Goal: Information Seeking & Learning: Understand process/instructions

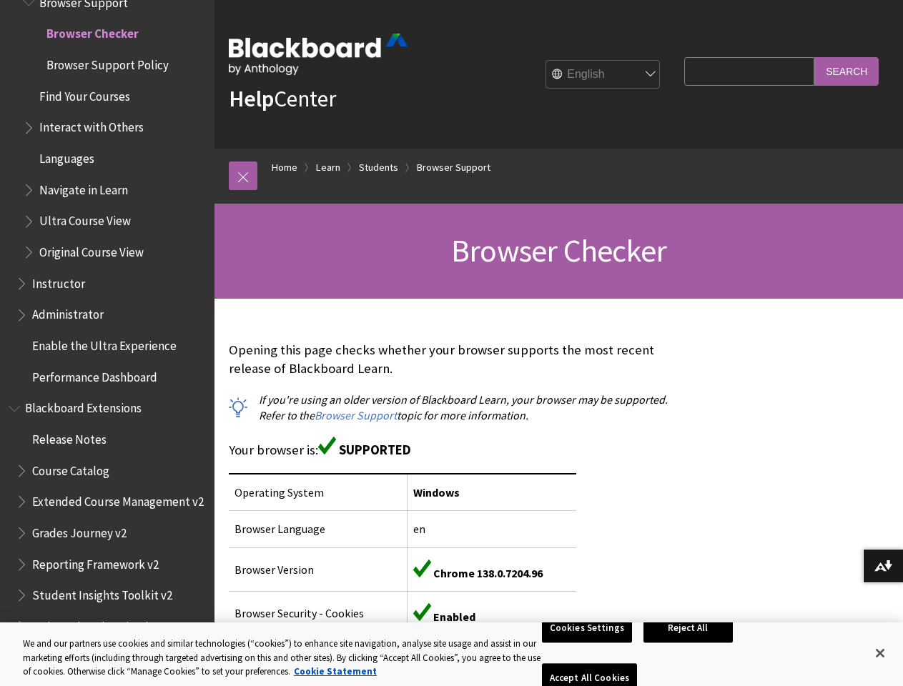
click at [451, 343] on p "Opening this page checks whether your browser supports the most recent release …" at bounding box center [453, 359] width 448 height 37
click at [243, 176] on link at bounding box center [243, 176] width 29 height 29
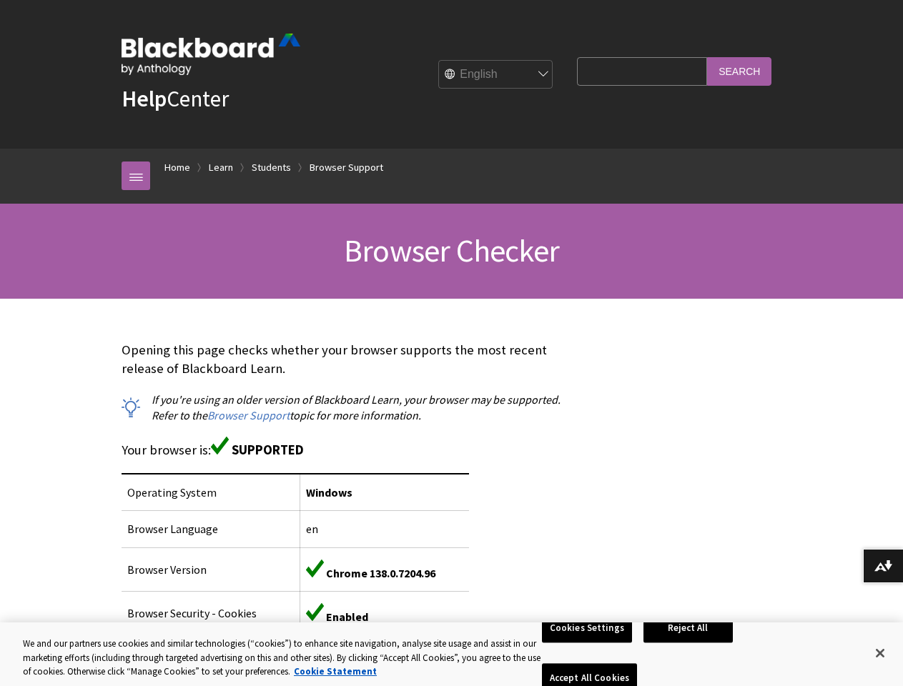
click at [883, 566] on button "Download alternative formats ..." at bounding box center [883, 566] width 40 height 34
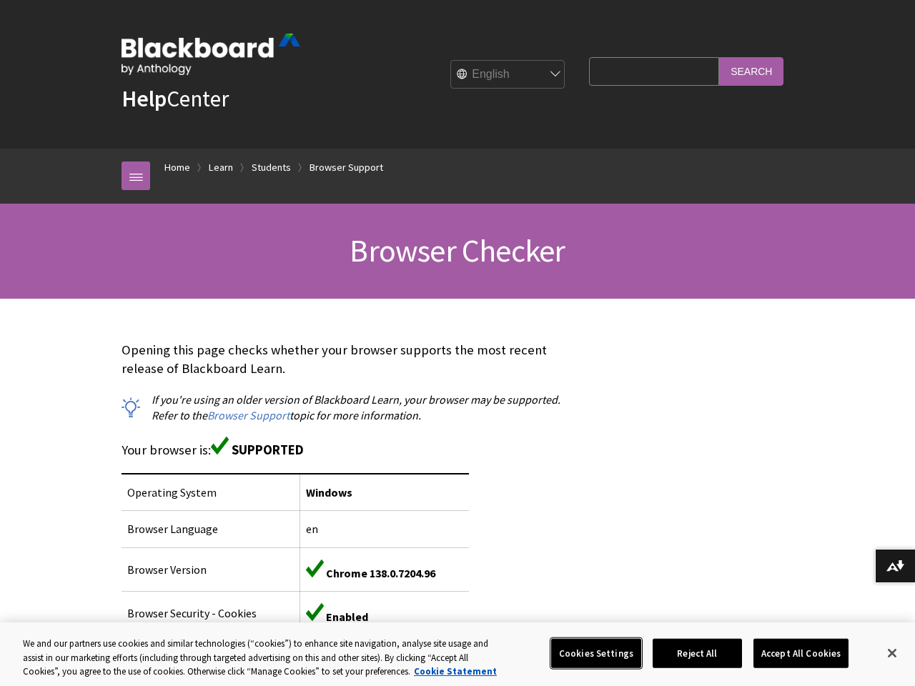
click at [589, 653] on button "Cookies Settings" at bounding box center [596, 653] width 90 height 30
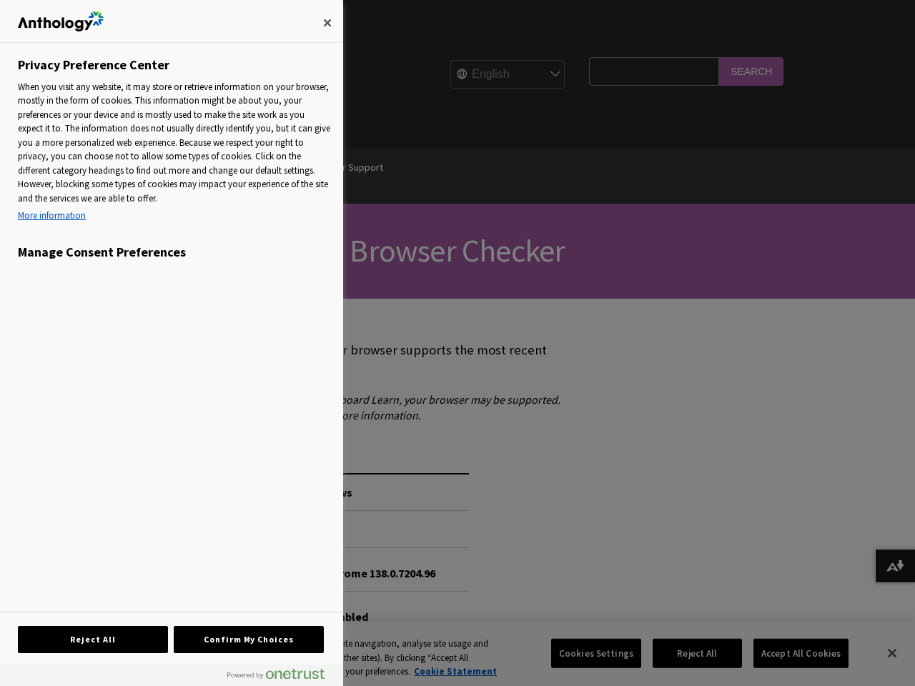
click at [690, 653] on div at bounding box center [457, 343] width 915 height 686
click at [791, 653] on div at bounding box center [457, 343] width 915 height 686
click at [880, 653] on div at bounding box center [457, 343] width 915 height 686
